Goal: Information Seeking & Learning: Learn about a topic

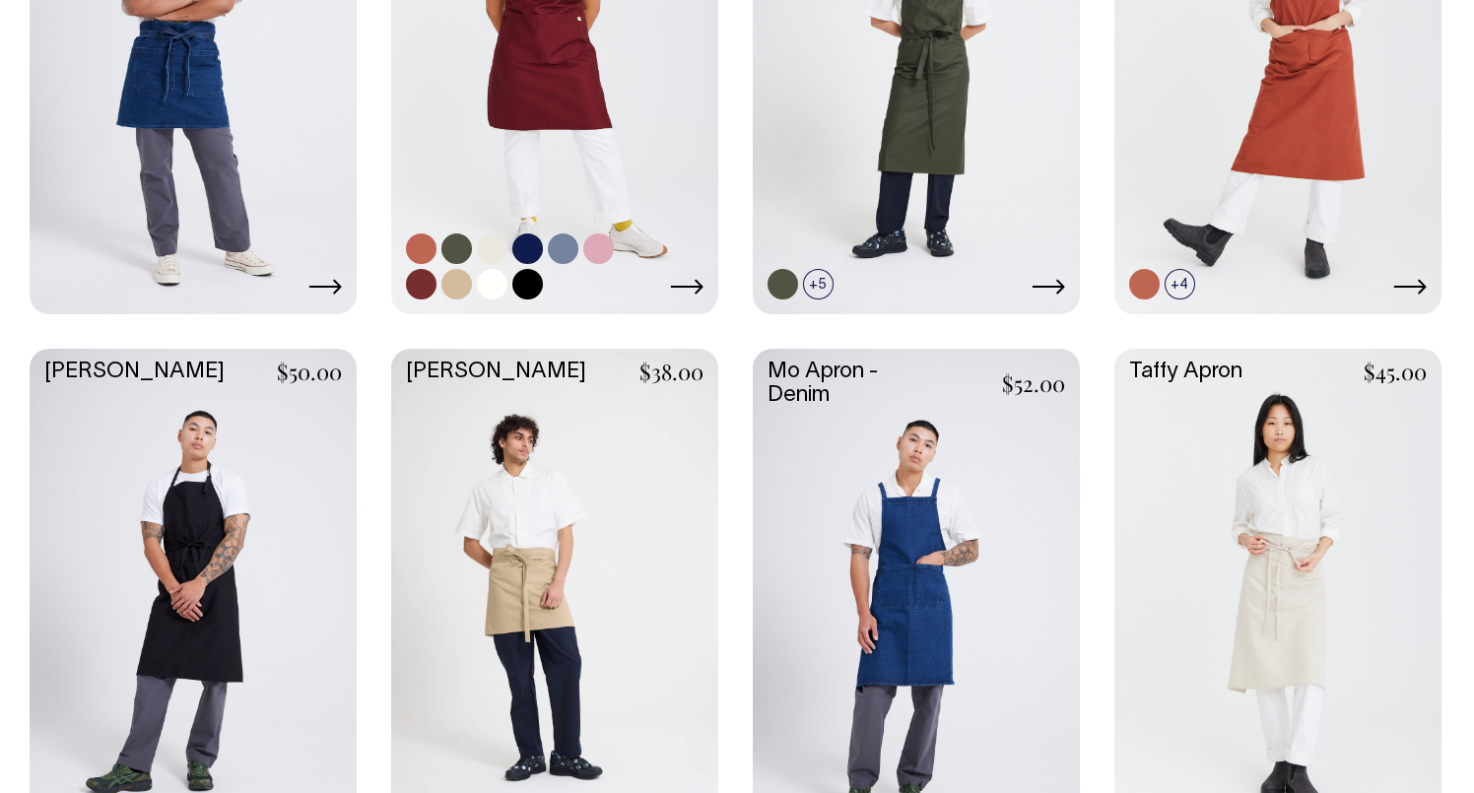
scroll to position [1117, 0]
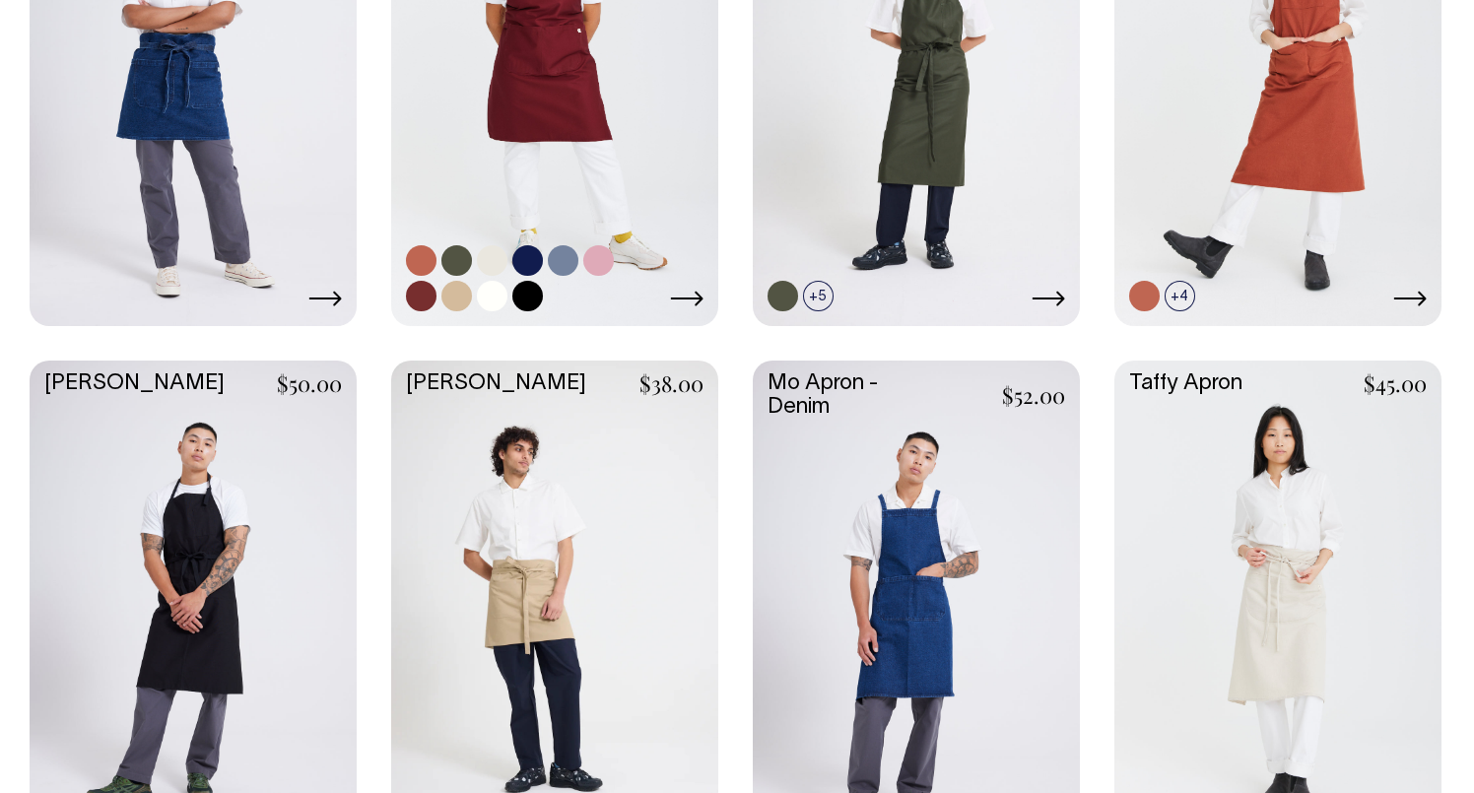
click at [596, 117] on link at bounding box center [554, 78] width 327 height 487
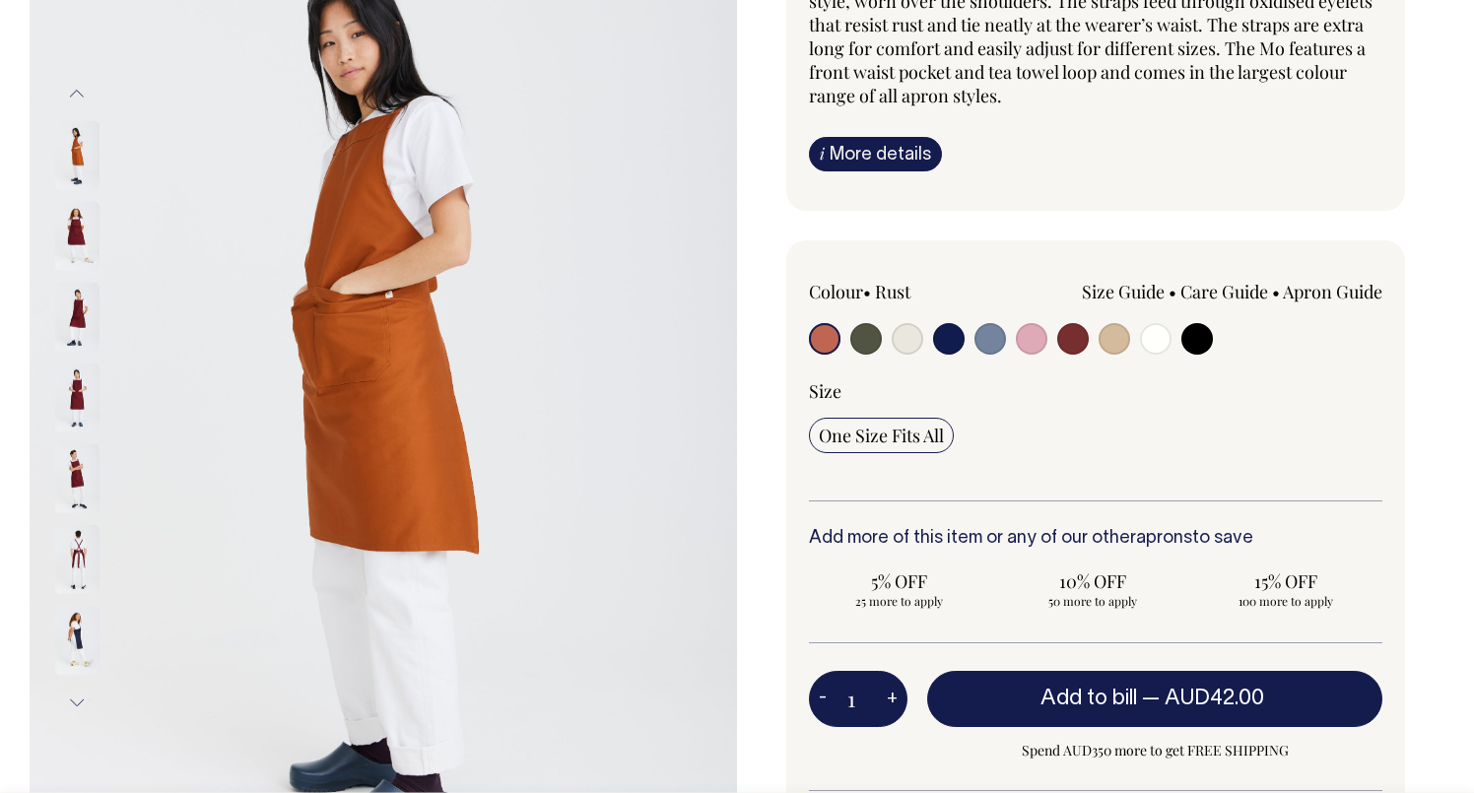
click at [896, 144] on link "i More details" at bounding box center [875, 154] width 133 height 34
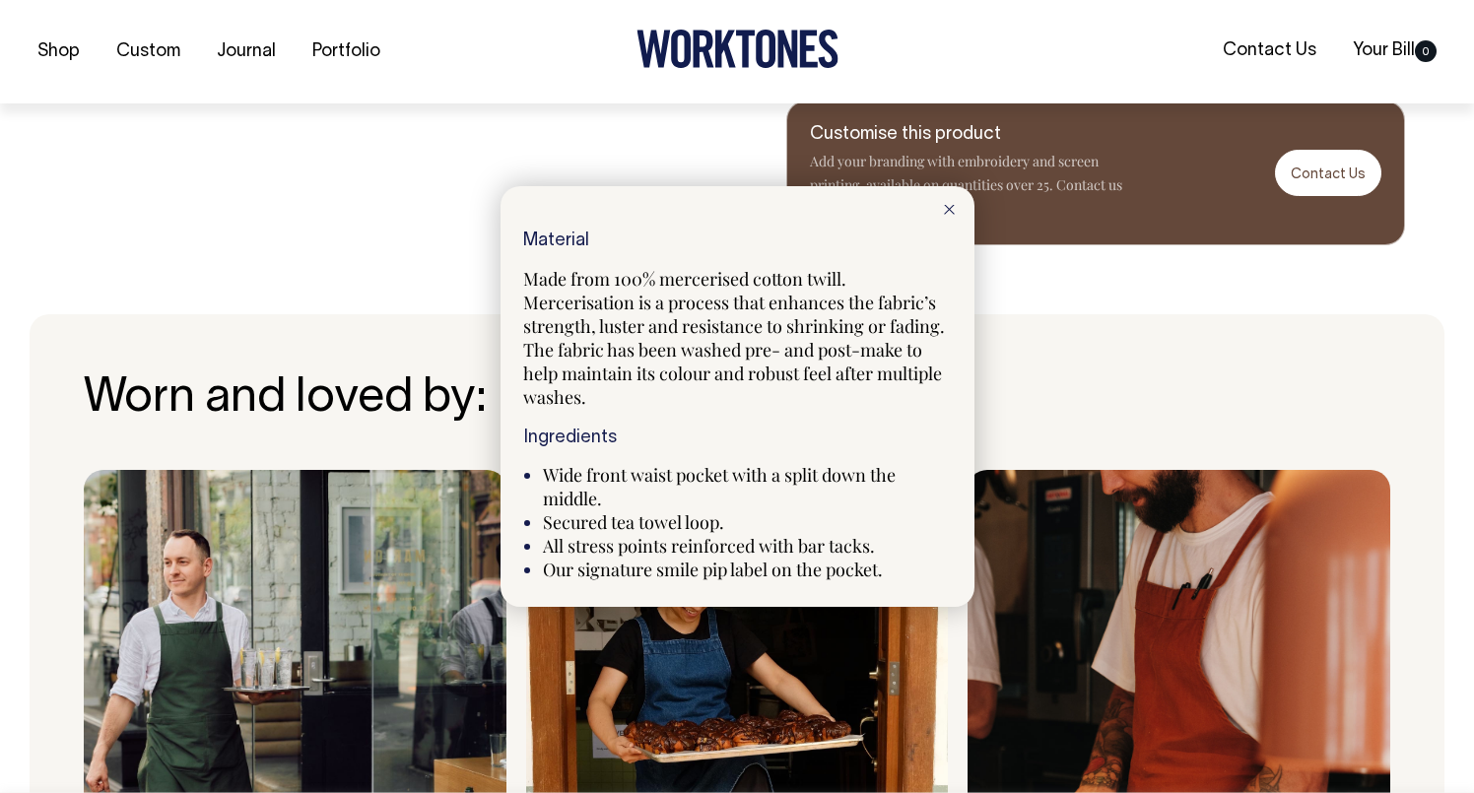
click at [1059, 448] on div at bounding box center [737, 396] width 1474 height 793
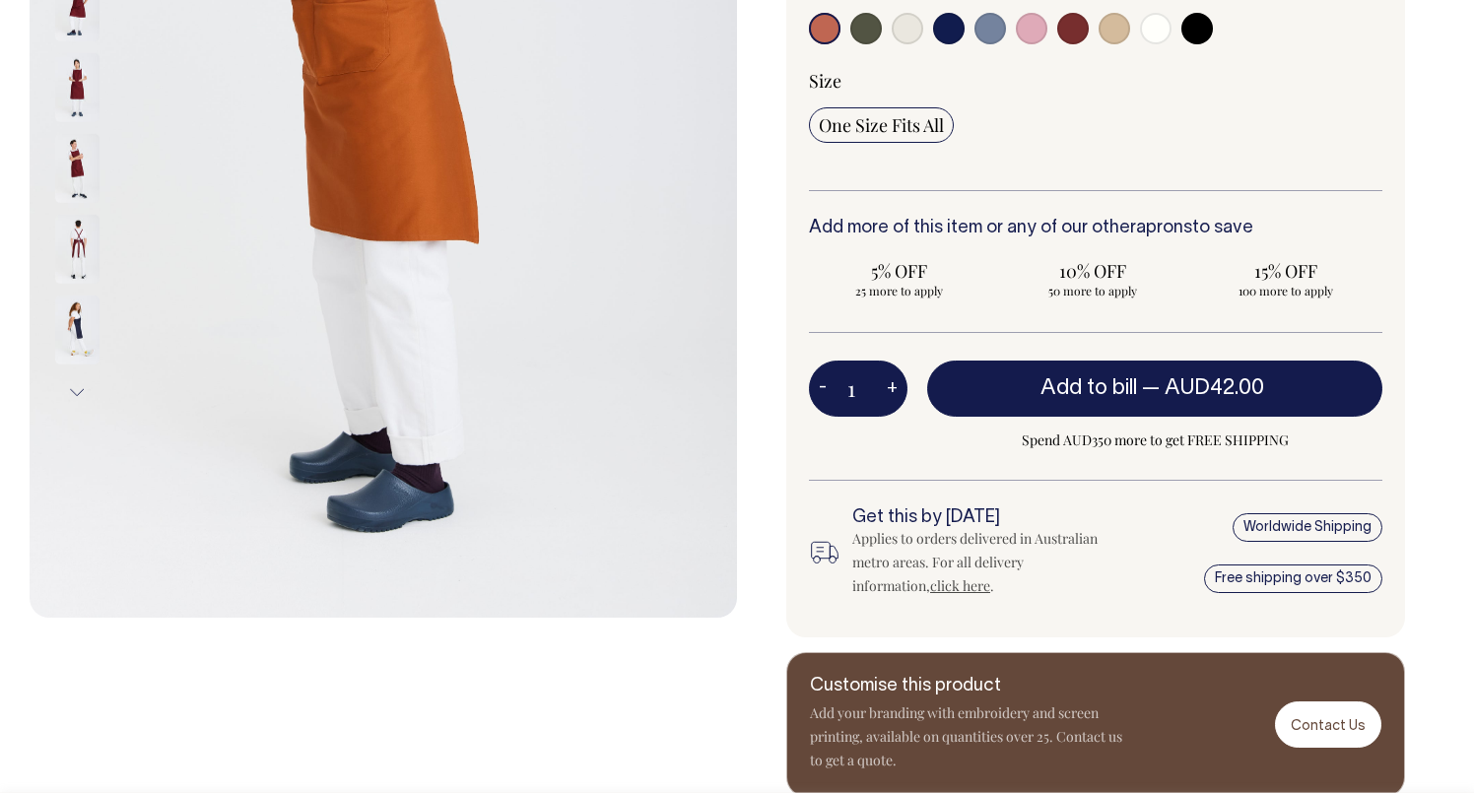
scroll to position [545, 0]
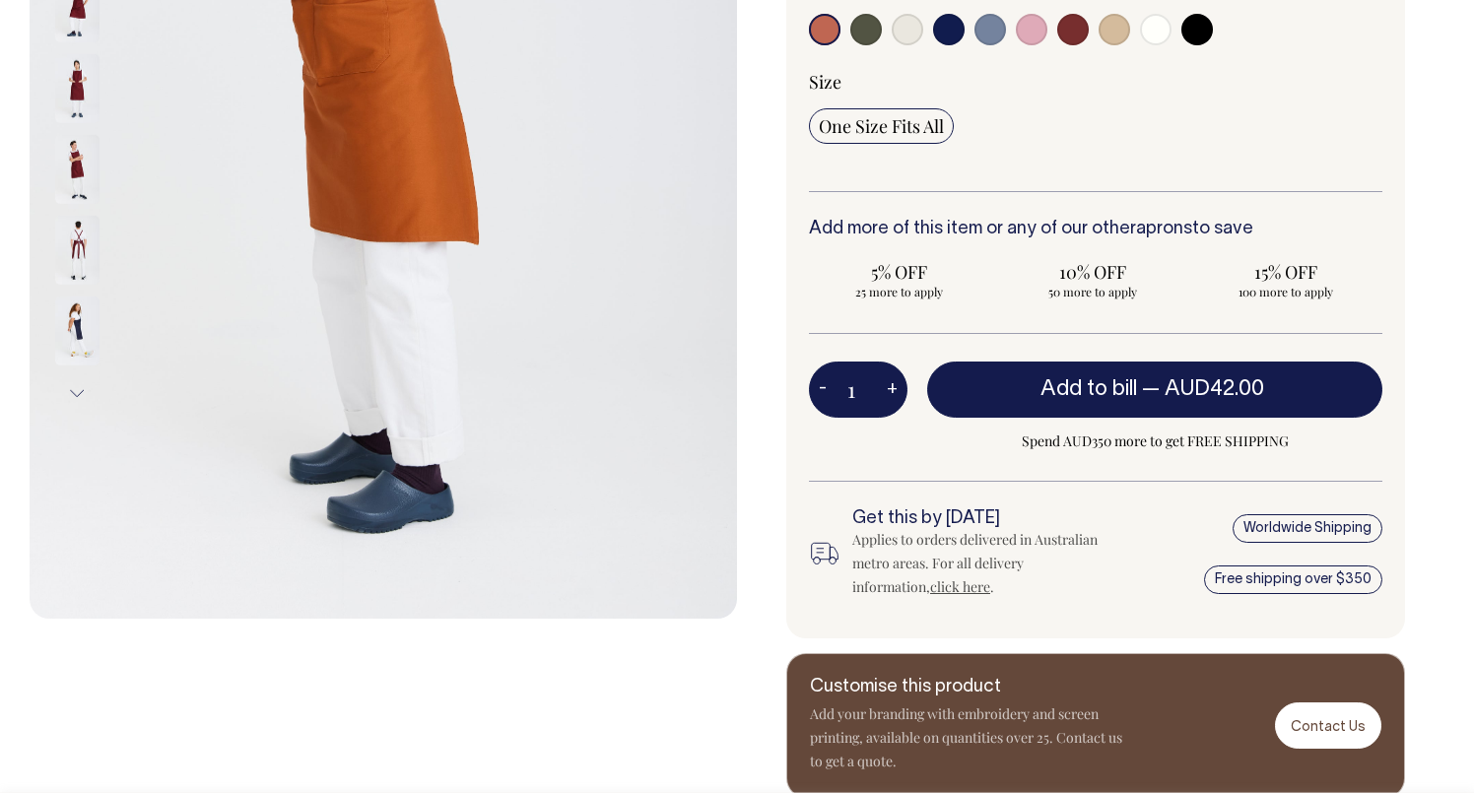
click at [915, 123] on span "One Size Fits All" at bounding box center [881, 126] width 125 height 24
click at [915, 123] on input "One Size Fits All" at bounding box center [881, 125] width 145 height 35
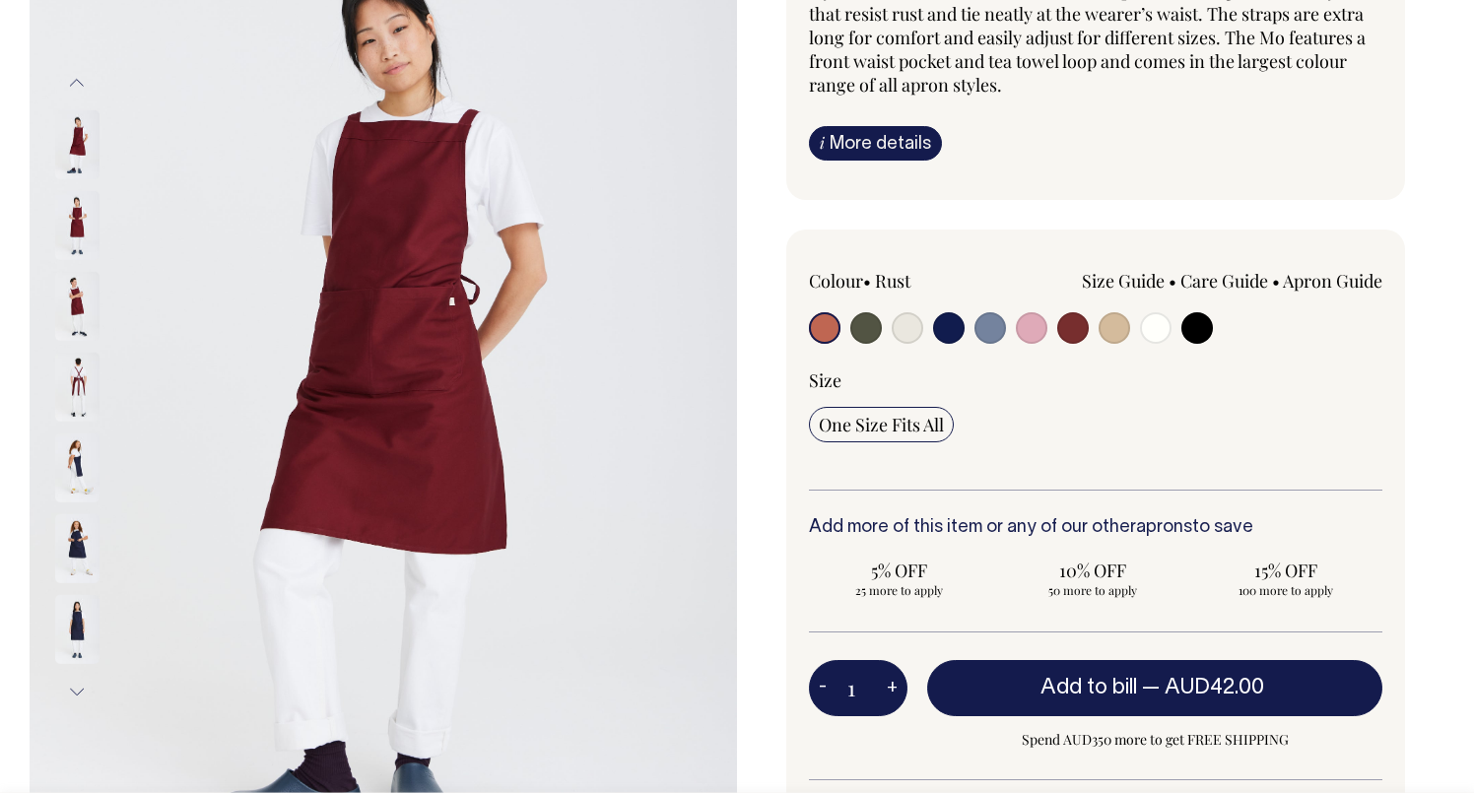
scroll to position [245, 0]
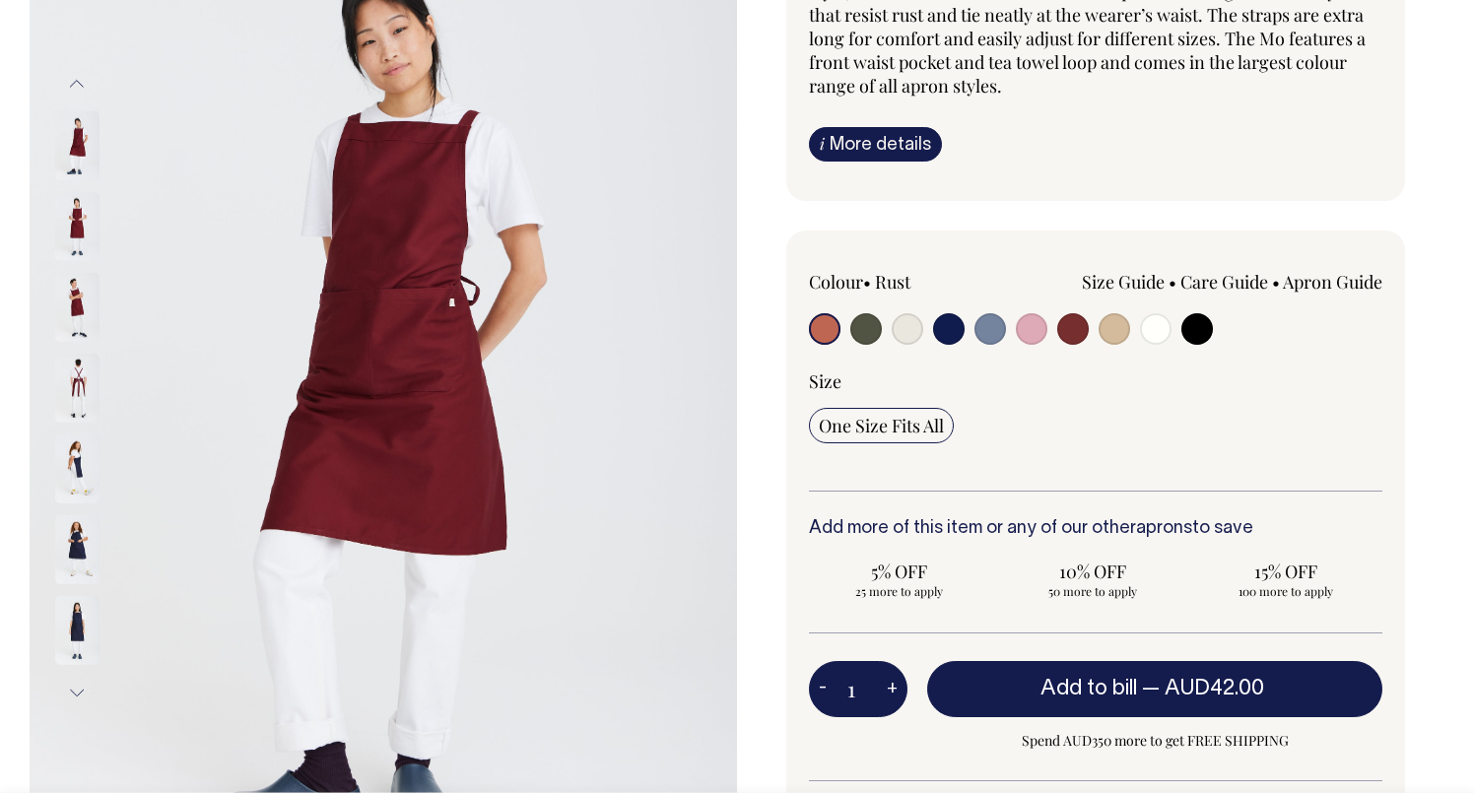
click at [1129, 278] on link "Size Guide" at bounding box center [1123, 282] width 83 height 24
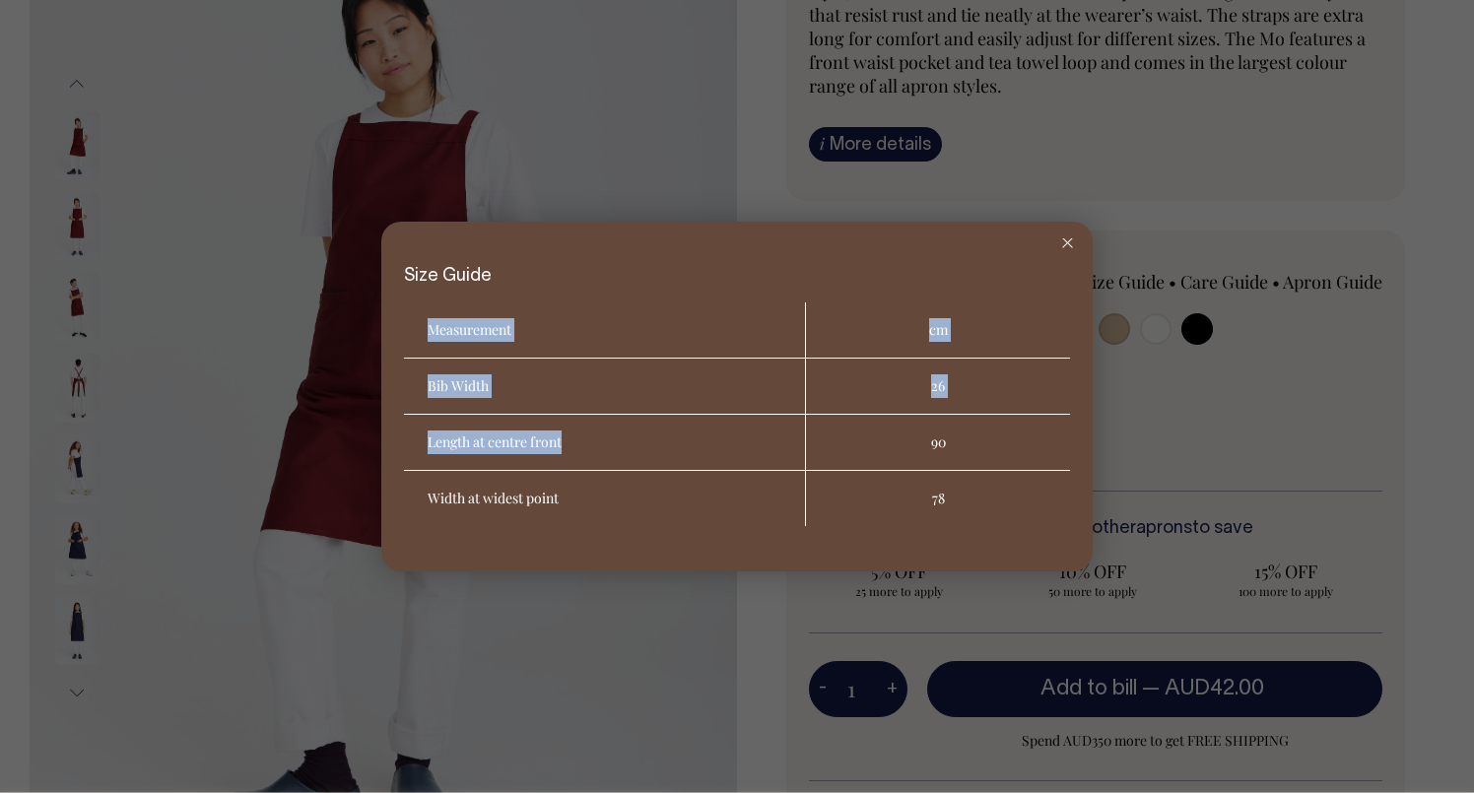
drag, startPoint x: 580, startPoint y: 439, endPoint x: 398, endPoint y: 440, distance: 182.3
click at [398, 439] on div "Size Guide Measurement cm Bib Width 26 Length at centre front 90 Width at wides…" at bounding box center [736, 397] width 711 height 350
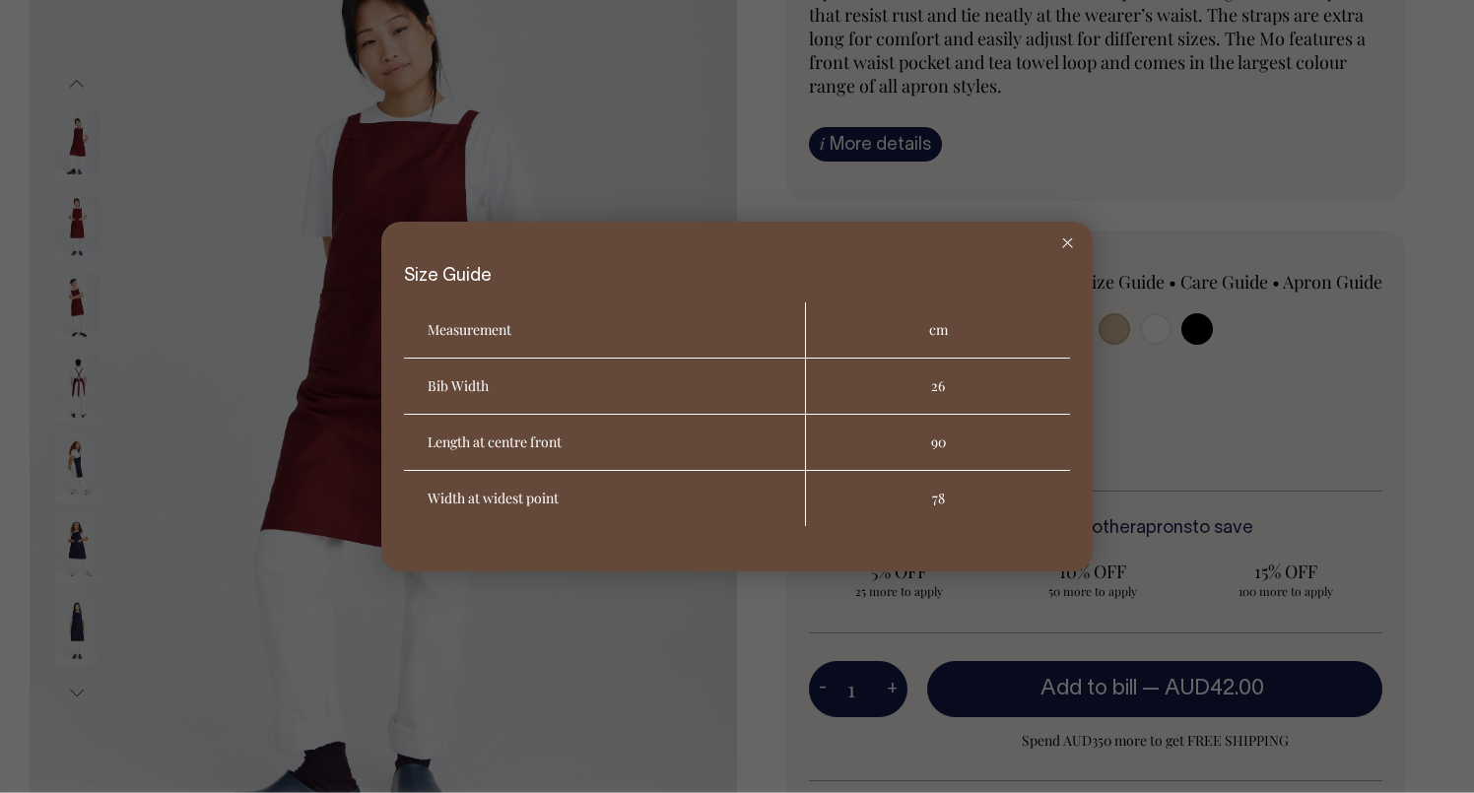
click at [490, 440] on th "Length at centre front" at bounding box center [605, 443] width 402 height 56
drag, startPoint x: 579, startPoint y: 500, endPoint x: 437, endPoint y: 498, distance: 141.9
click at [437, 498] on th "Width at widest point" at bounding box center [605, 498] width 402 height 55
click at [574, 512] on th "Width at widest point" at bounding box center [605, 498] width 402 height 55
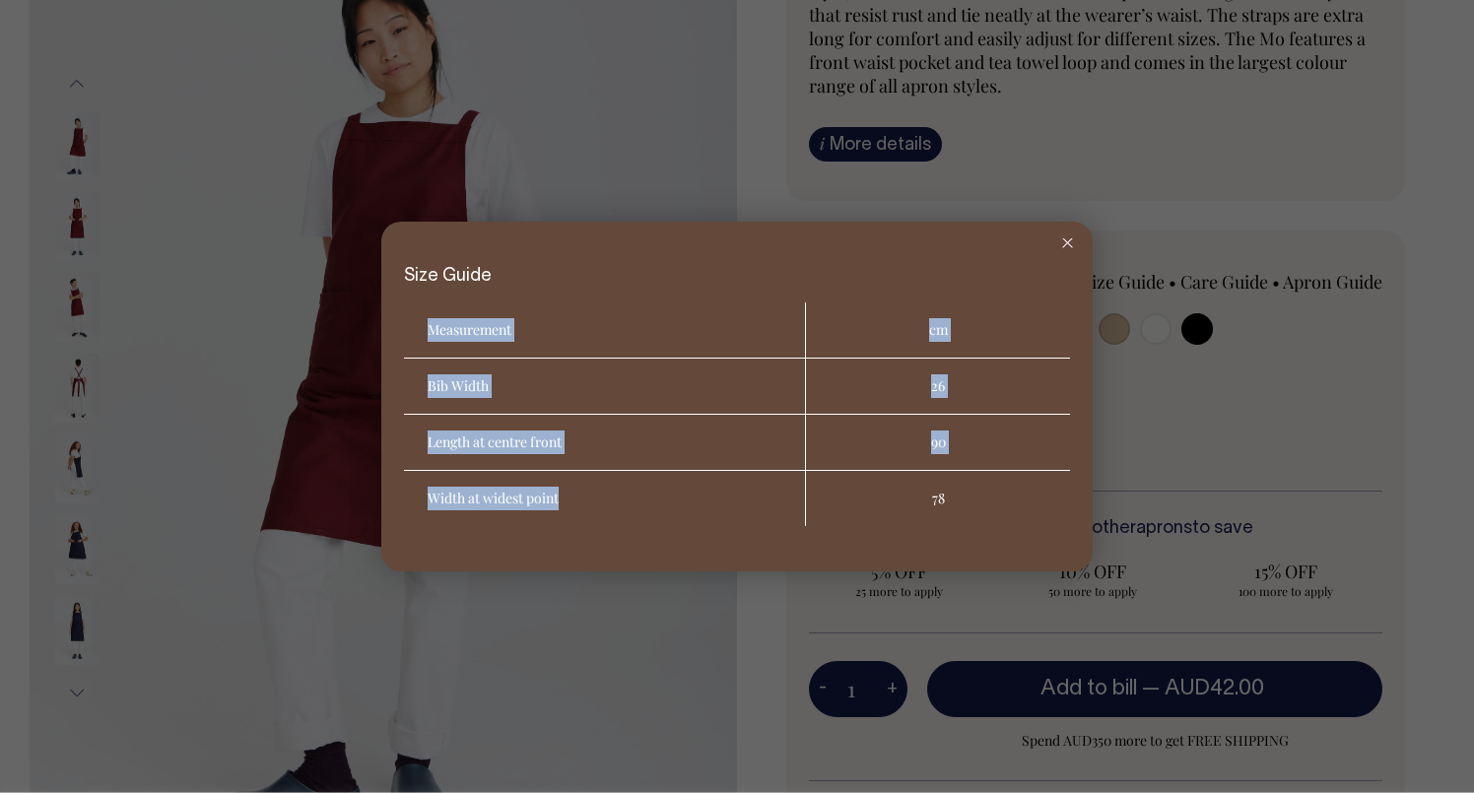
drag, startPoint x: 581, startPoint y: 498, endPoint x: 384, endPoint y: 498, distance: 197.0
click at [384, 498] on div "Size Guide Measurement cm Bib Width 26 Length at centre front 90 Width at wides…" at bounding box center [736, 397] width 711 height 350
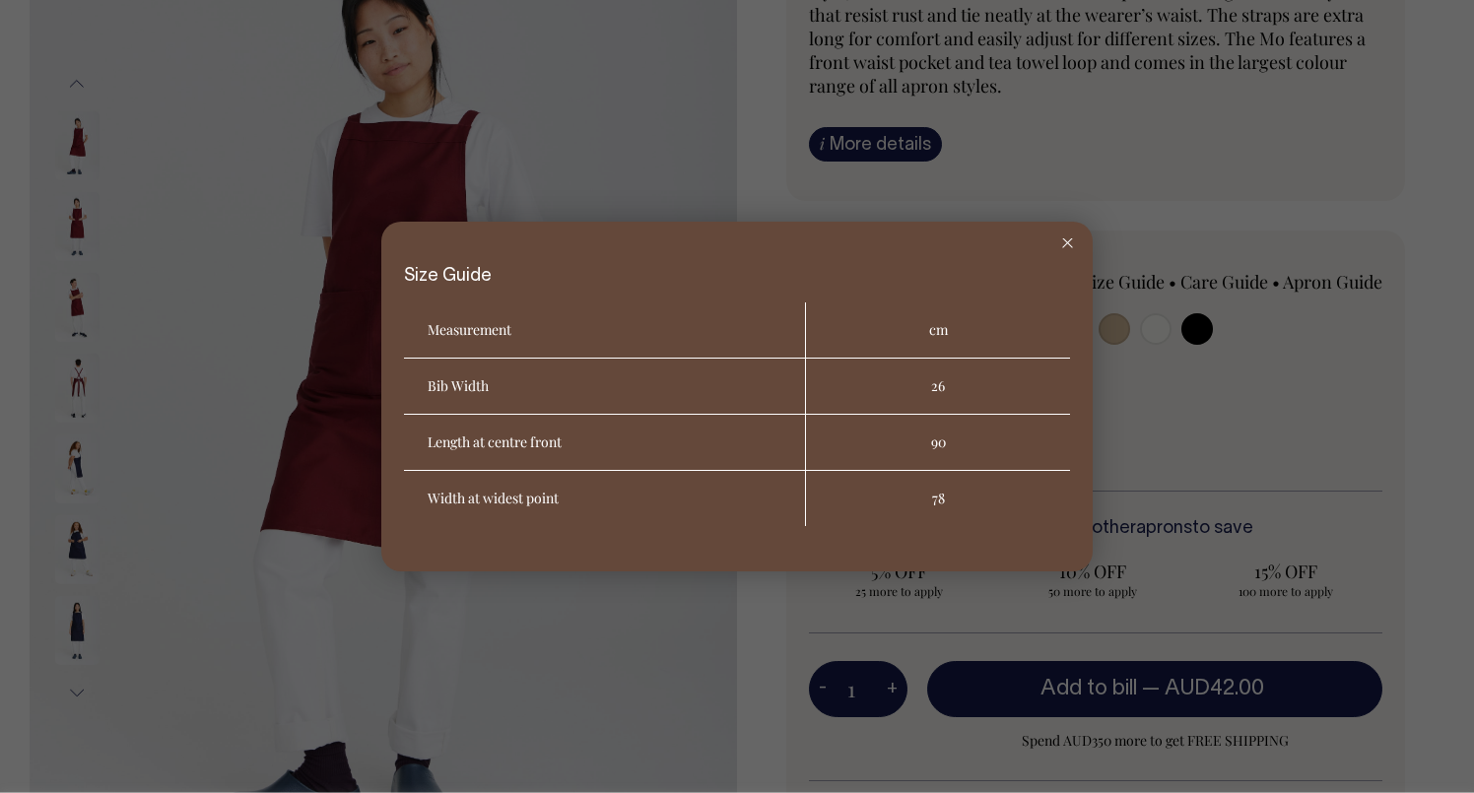
click at [665, 547] on div "Size Guide Measurement cm Bib Width 26 Length at centre front 90 Width at wides…" at bounding box center [736, 397] width 711 height 350
click at [1064, 242] on icon at bounding box center [1067, 243] width 11 height 10
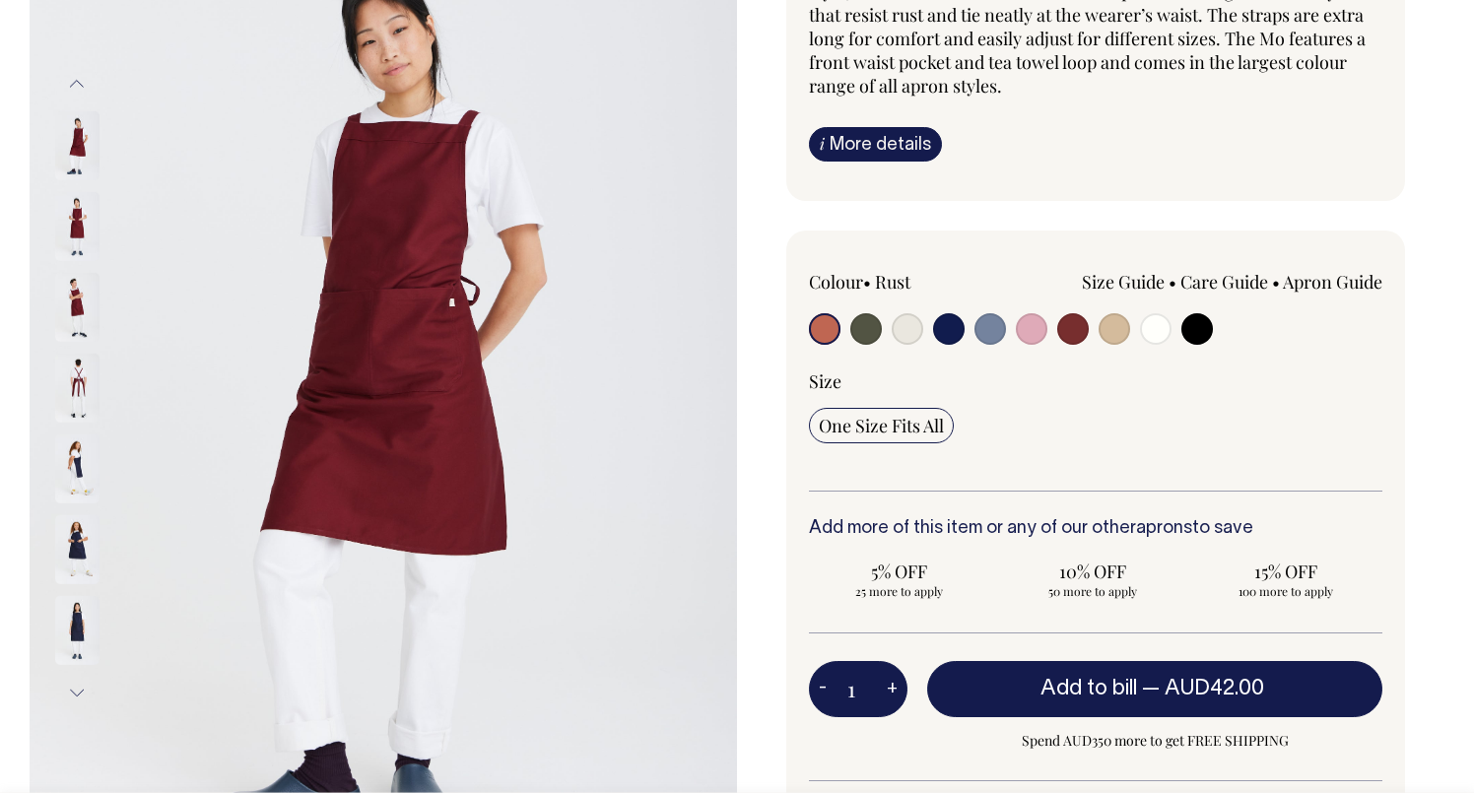
click at [1301, 281] on link "Apron Guide" at bounding box center [1333, 282] width 100 height 24
click at [1228, 288] on link "Care Guide" at bounding box center [1224, 282] width 88 height 24
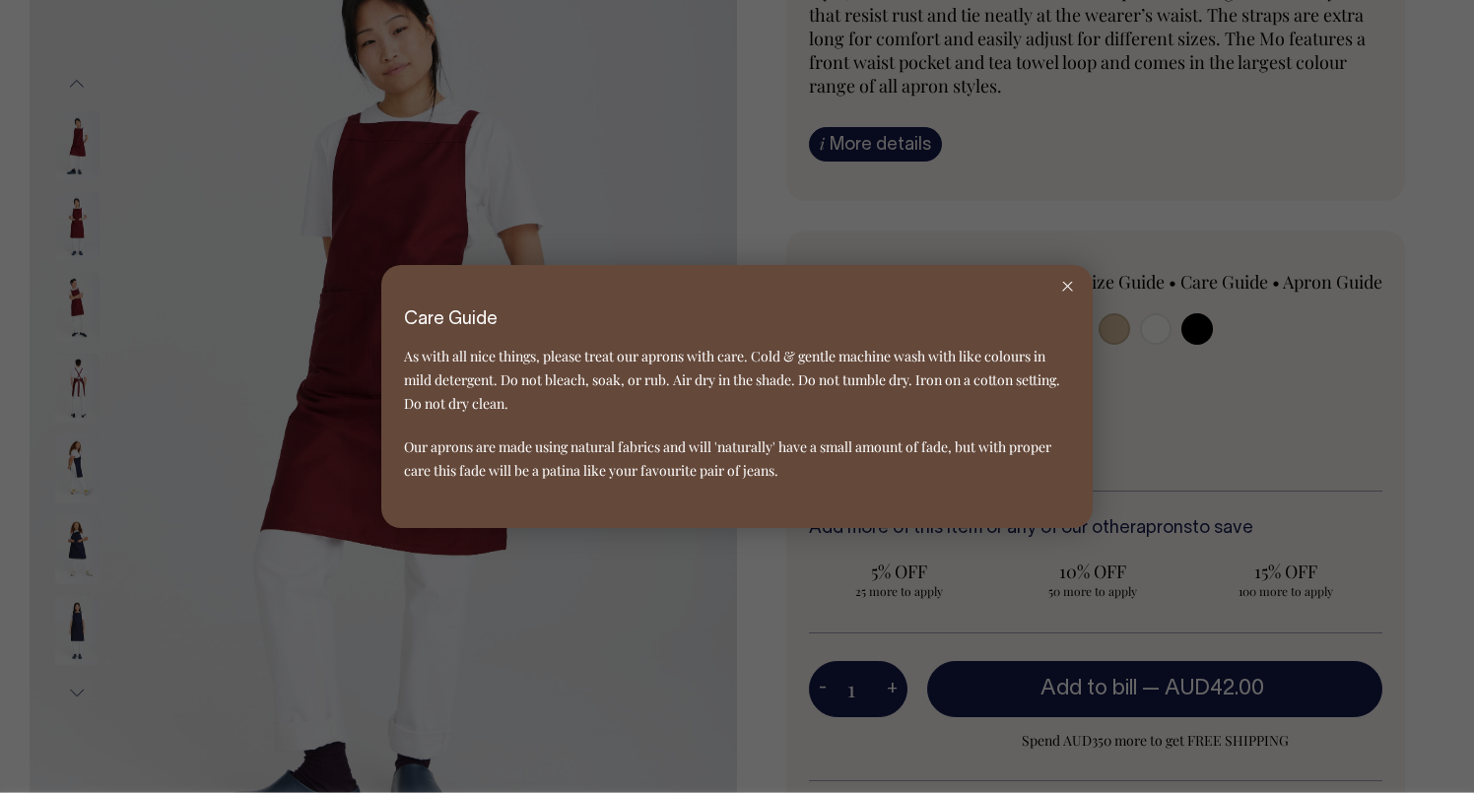
click at [1067, 280] on div at bounding box center [1067, 286] width 50 height 43
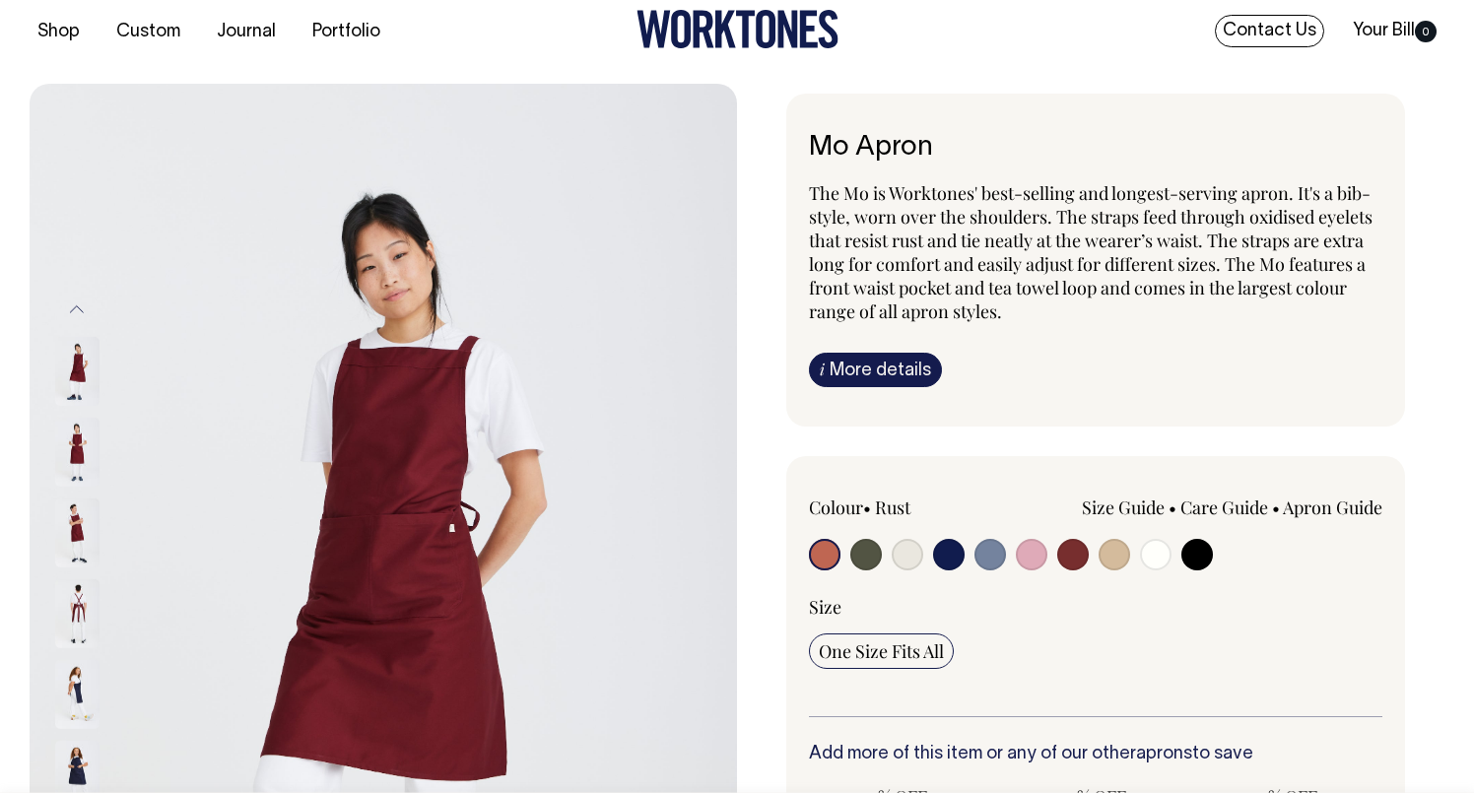
scroll to position [18, 0]
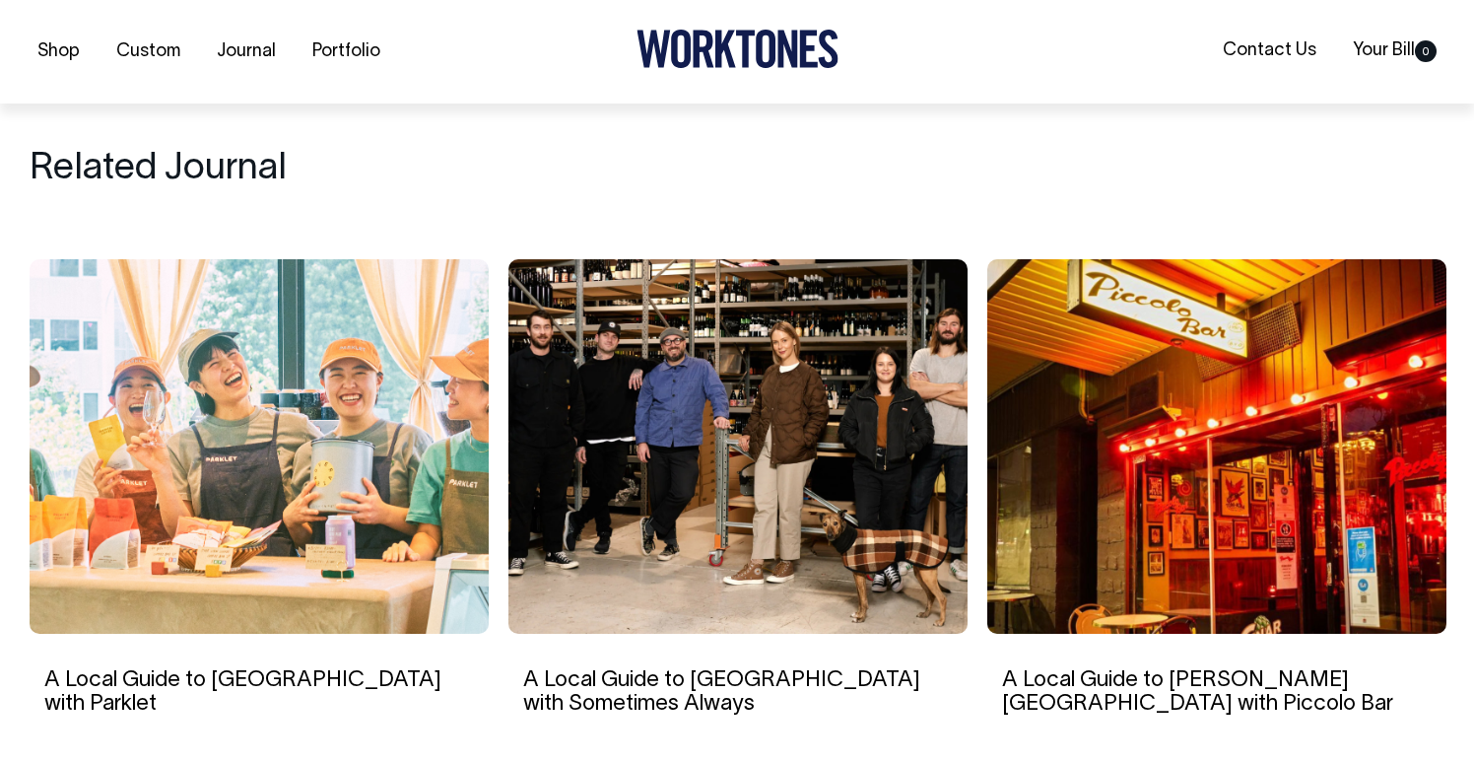
scroll to position [7117, 0]
